Goal: Check status: Check status

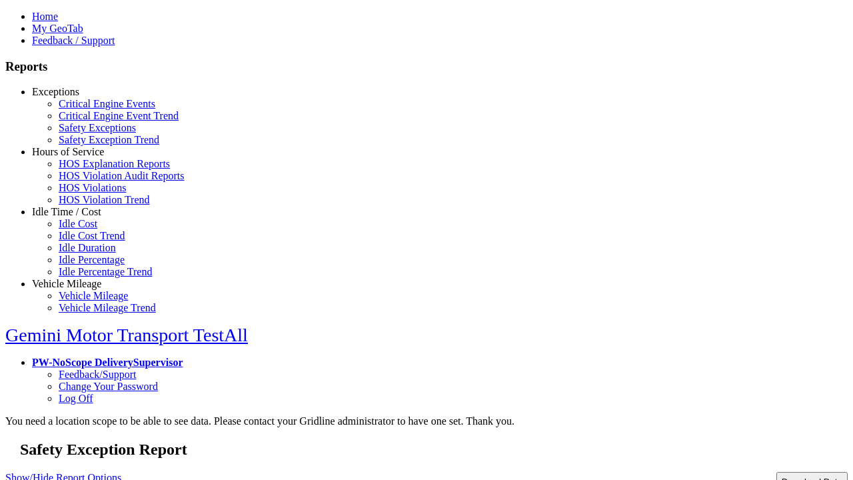
type input "*********"
type input "**********"
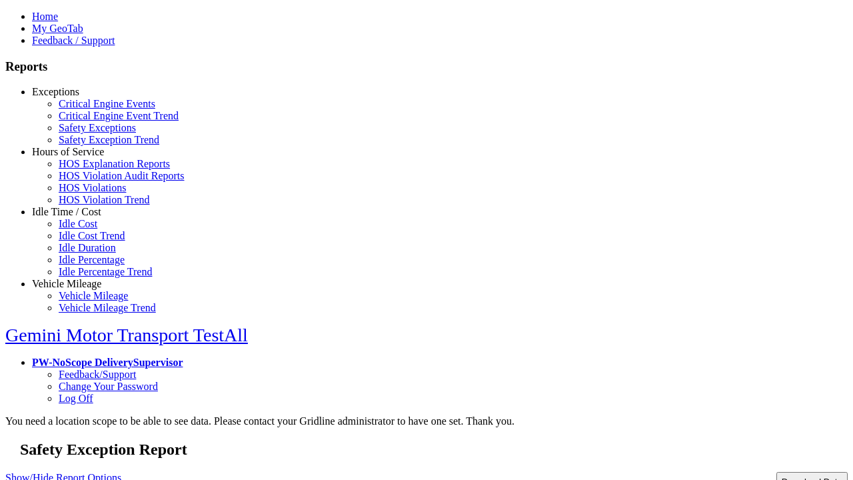
type input "**********"
